Goal: Find specific page/section: Find specific page/section

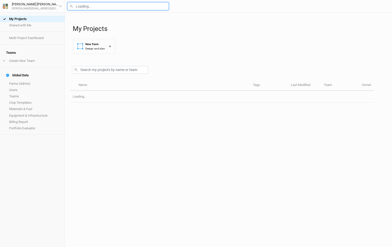
click at [93, 7] on input "text" at bounding box center [117, 6] width 101 height 8
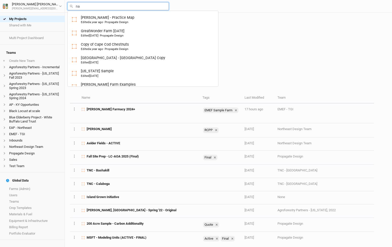
type input "nan"
type input "nancy's Farm Incremental"
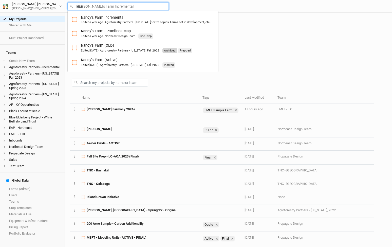
type input "nancy"
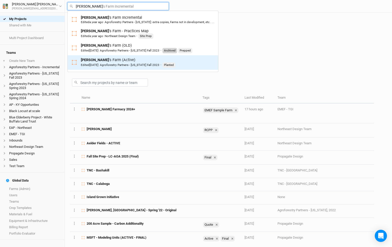
click at [107, 58] on div "Nancy 's Farm (Active) Edited 5 months ago · Agroforestry Partners - Kentucky F…" at bounding box center [128, 62] width 95 height 10
